Goal: Task Accomplishment & Management: Use online tool/utility

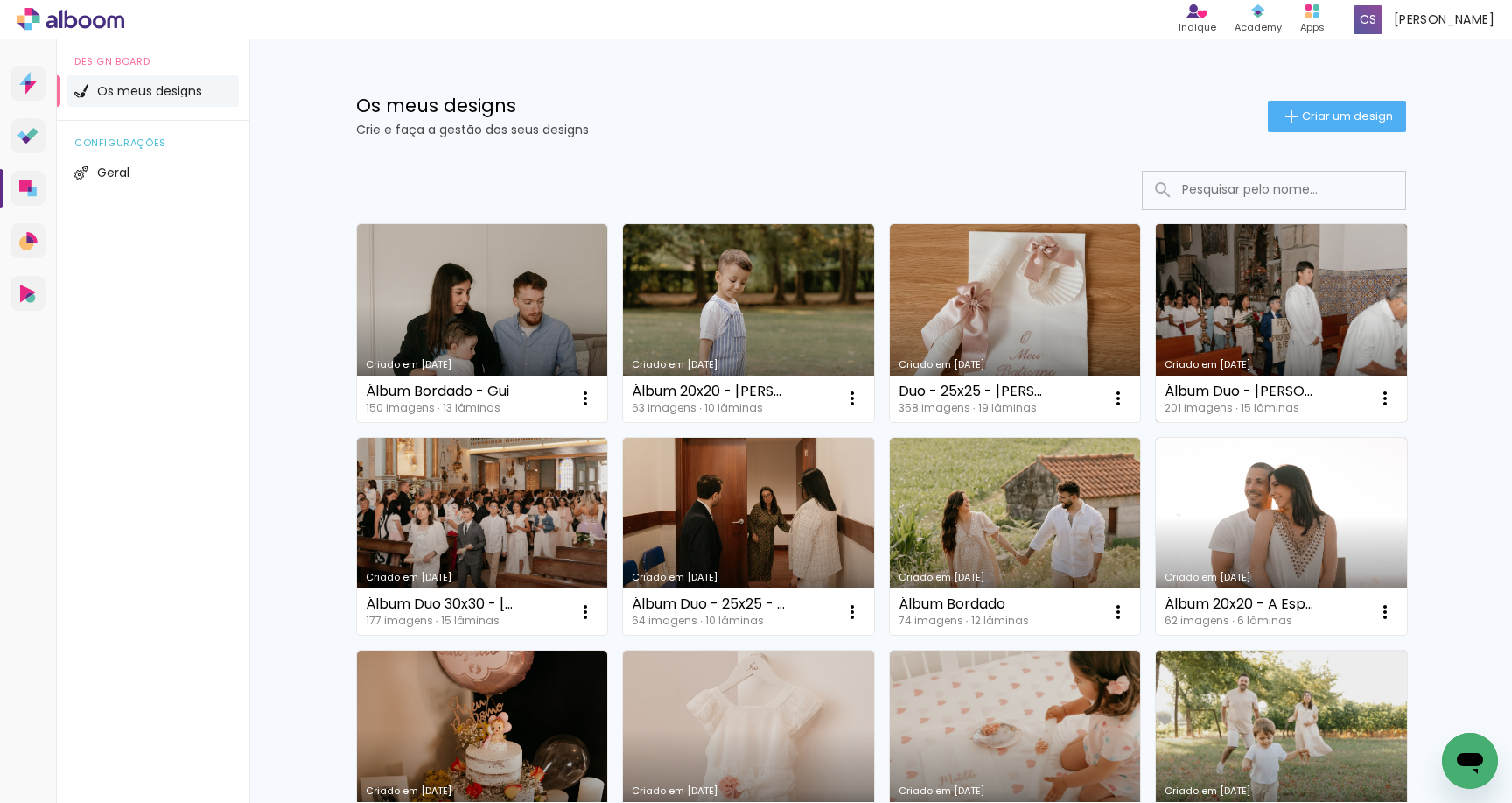
click at [1231, 322] on link "Criado em [DATE]" at bounding box center [1281, 322] width 251 height 197
